Goal: Task Accomplishment & Management: Use online tool/utility

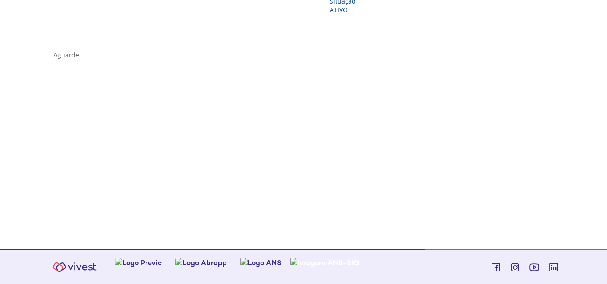
scroll to position [66, 0]
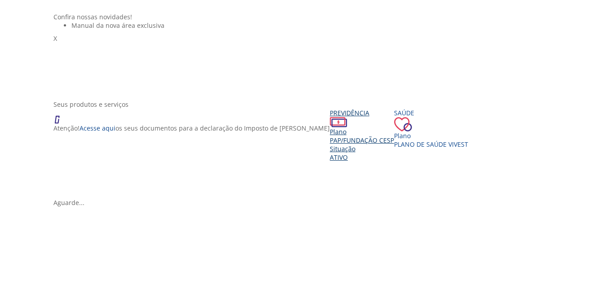
click at [330, 145] on span "PAP/Fundação CESP" at bounding box center [362, 140] width 64 height 9
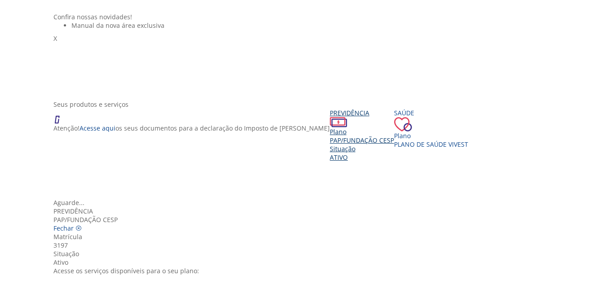
scroll to position [100, 0]
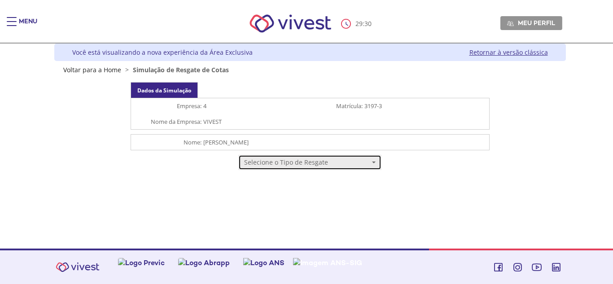
click at [320, 164] on span "Selecione o Tipo de Resgate" at bounding box center [306, 162] width 125 height 9
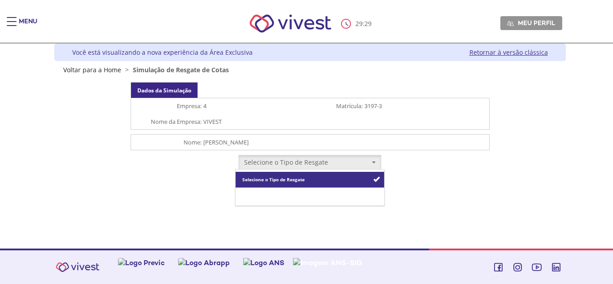
click at [327, 198] on link "Resgate Total" at bounding box center [310, 196] width 149 height 16
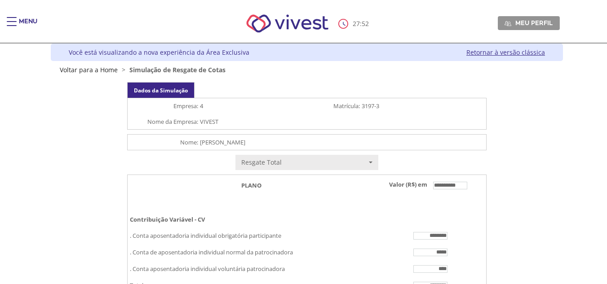
click at [477, 51] on link "Retornar à versão clássica" at bounding box center [505, 52] width 79 height 9
